Goal: Find specific page/section: Find specific page/section

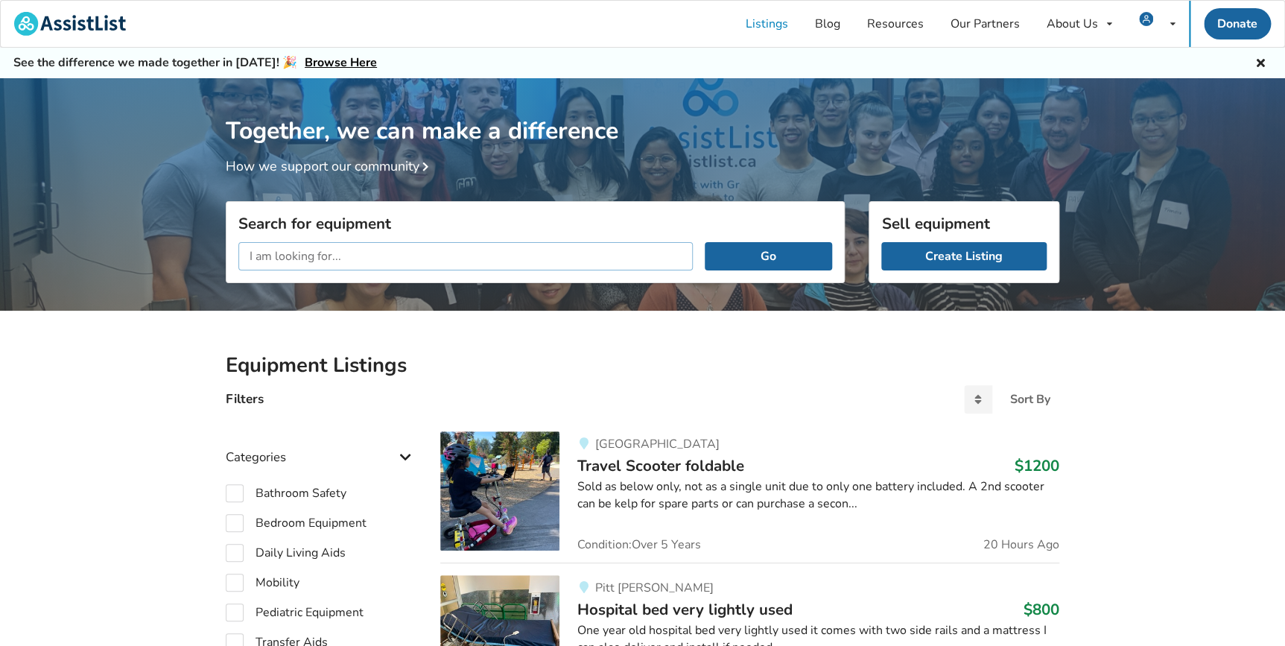
click at [346, 256] on input "text" at bounding box center [465, 256] width 455 height 28
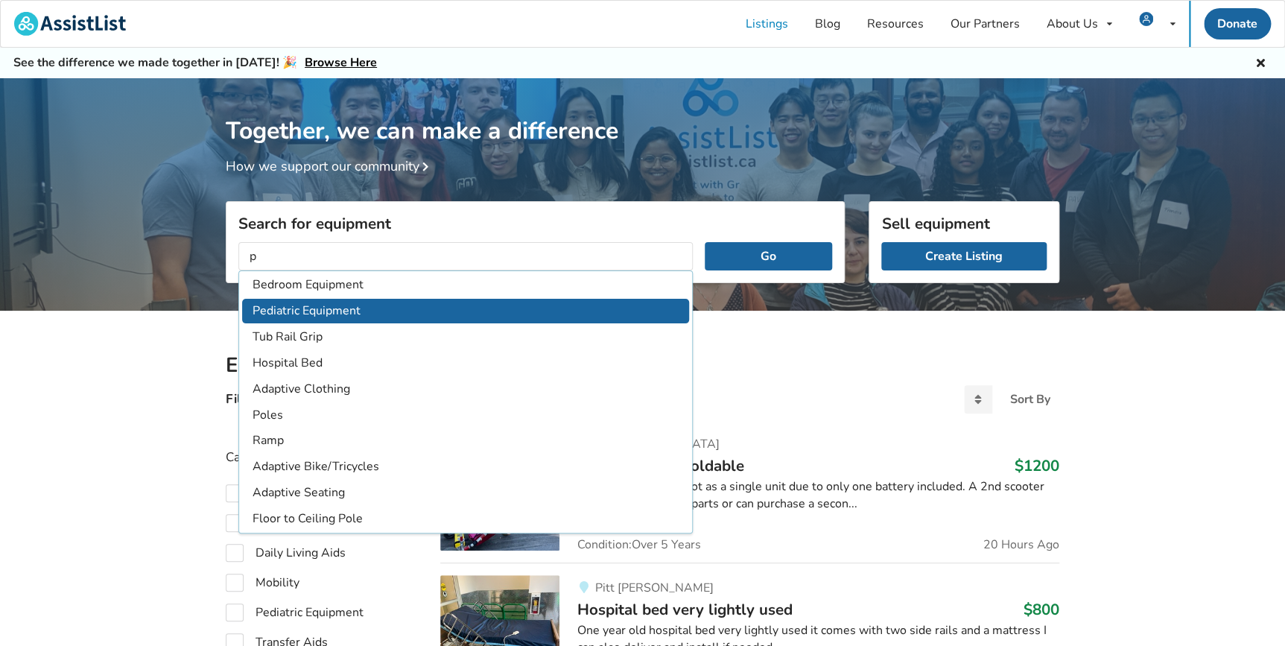
click at [458, 311] on li "Pediatric Equipment" at bounding box center [465, 311] width 447 height 25
type input "Pediatric Equipment"
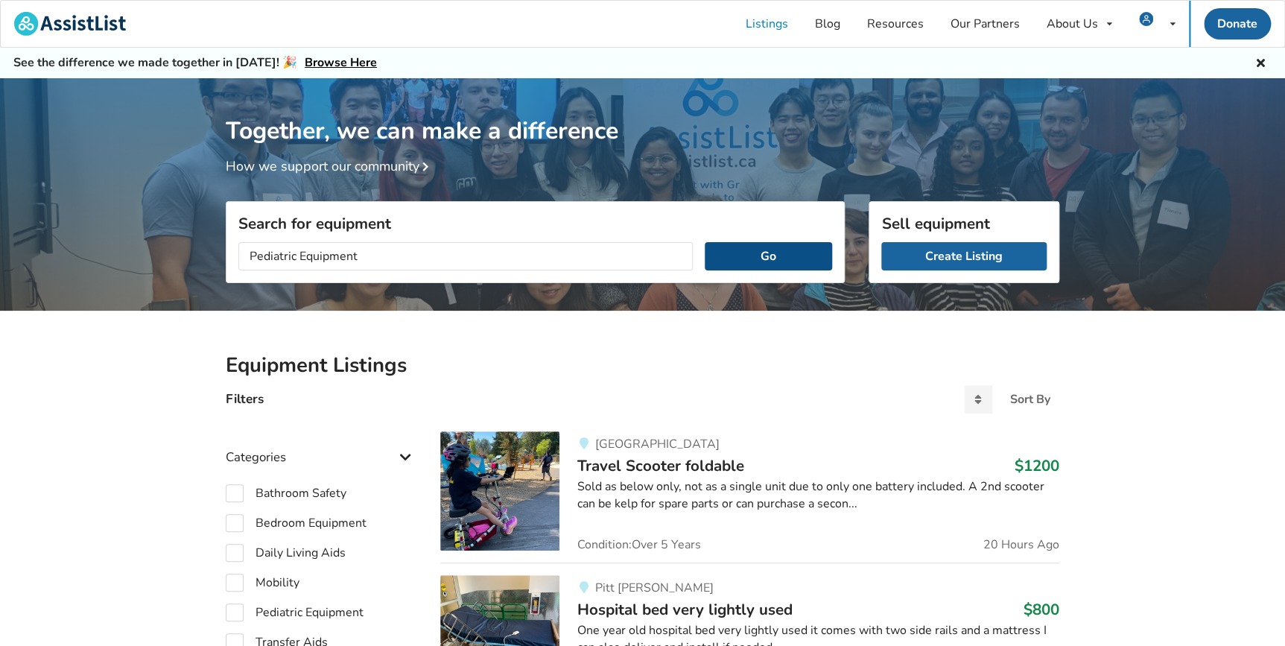
click at [809, 250] on button "Go" at bounding box center [768, 256] width 127 height 28
checkbox input "true"
